Goal: Information Seeking & Learning: Learn about a topic

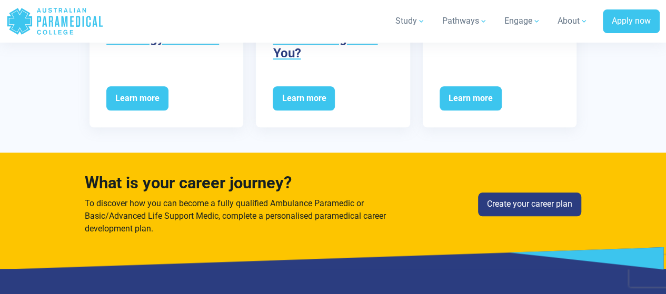
scroll to position [2527, 0]
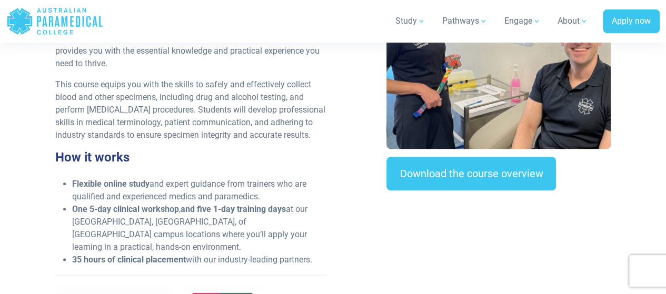
scroll to position [474, 0]
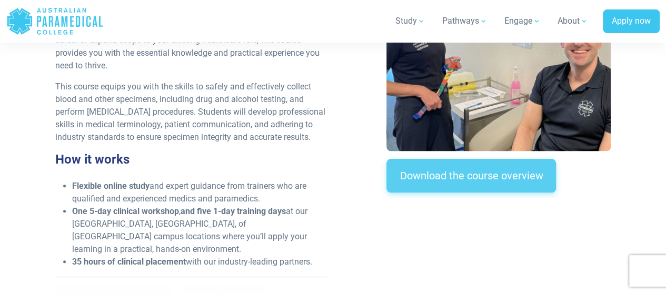
click at [491, 182] on link "Download the course overview" at bounding box center [470, 176] width 169 height 34
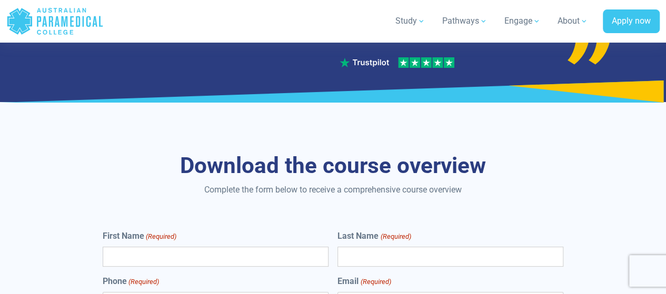
scroll to position [3966, 0]
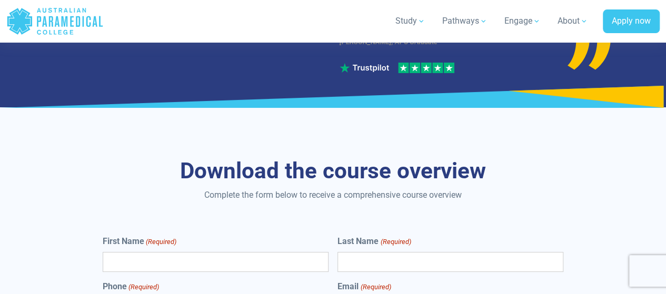
click at [64, 24] on icon "Australian Paramedical College" at bounding box center [65, 21] width 6 height 11
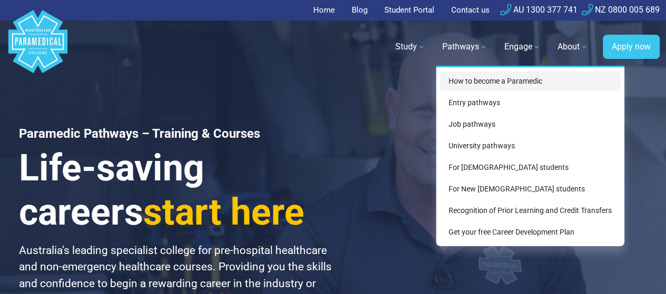
click at [483, 86] on link "How to become a Paramedic" at bounding box center [530, 81] width 180 height 19
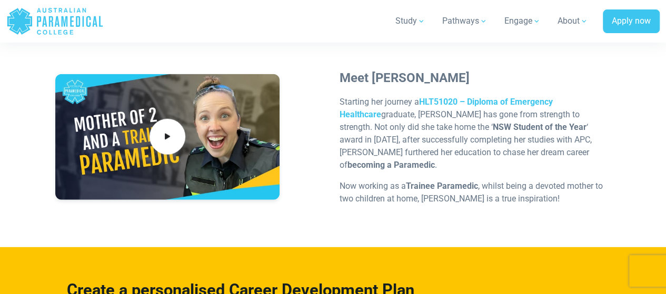
scroll to position [3264, 0]
